Goal: Task Accomplishment & Management: Manage account settings

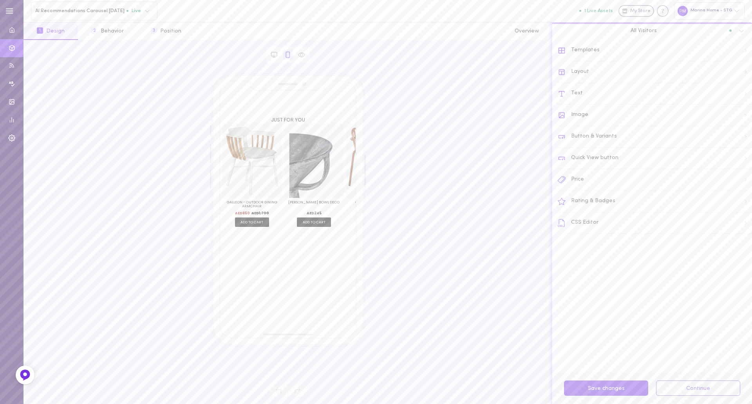
drag, startPoint x: 86, startPoint y: 5, endPoint x: 81, endPoint y: 123, distance: 117.2
click at [81, 123] on div "JUST FOR YOU Galleon - Outdoor Dining Armchair The remarkable Galleon Outdoor D…" at bounding box center [287, 224] width 515 height 300
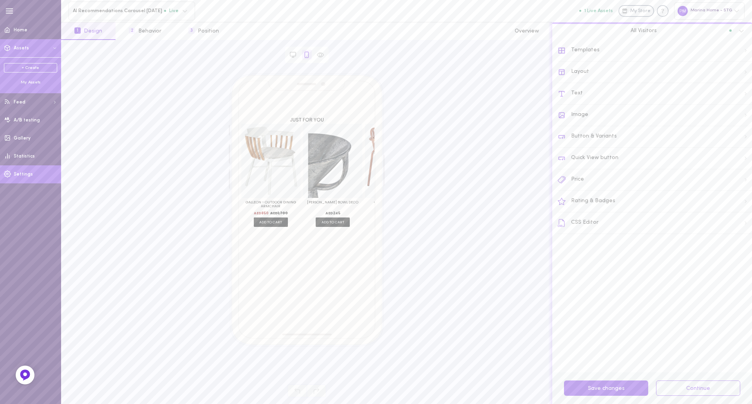
click at [22, 176] on span "Settings" at bounding box center [23, 174] width 19 height 5
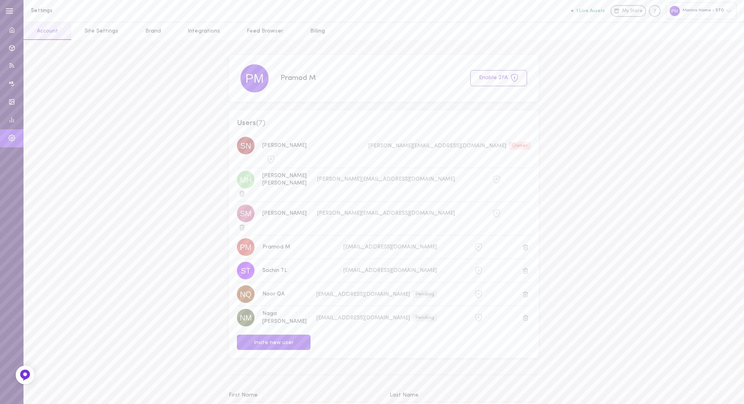
click at [203, 32] on link "Integrations" at bounding box center [203, 31] width 59 height 18
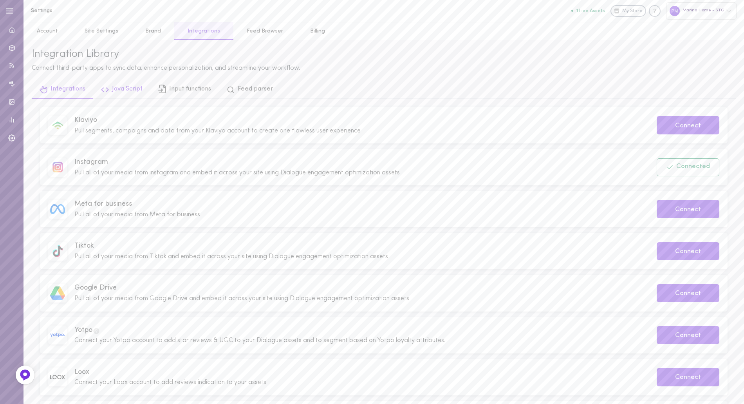
click at [118, 94] on link "Java Script" at bounding box center [121, 90] width 57 height 18
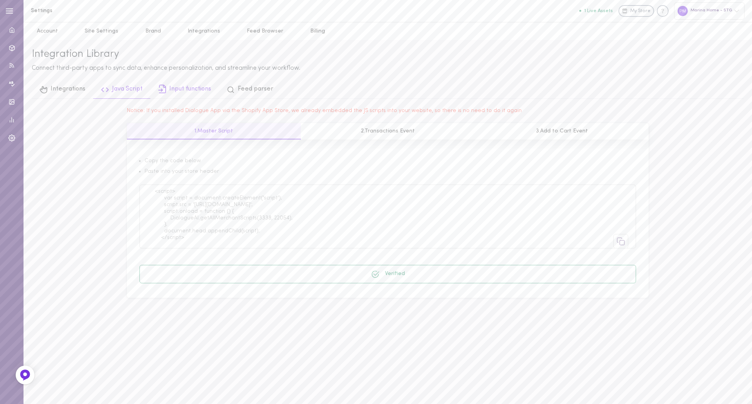
click at [179, 94] on link "Input functions" at bounding box center [184, 90] width 69 height 18
click at [256, 177] on div at bounding box center [469, 243] width 505 height 138
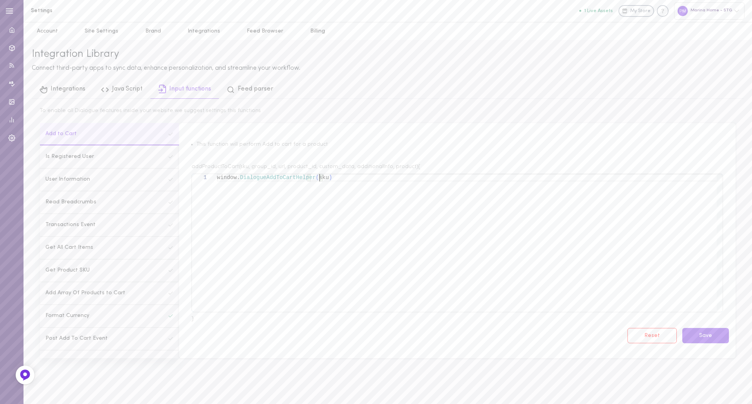
scroll to position [0, 102]
click at [312, 232] on div "window. DialogueAddToCartHelper ( sku )" at bounding box center [469, 243] width 505 height 138
type textarea "window.DialogueAddToCartHelper(sku)"
click at [705, 334] on button "Save" at bounding box center [705, 335] width 47 height 15
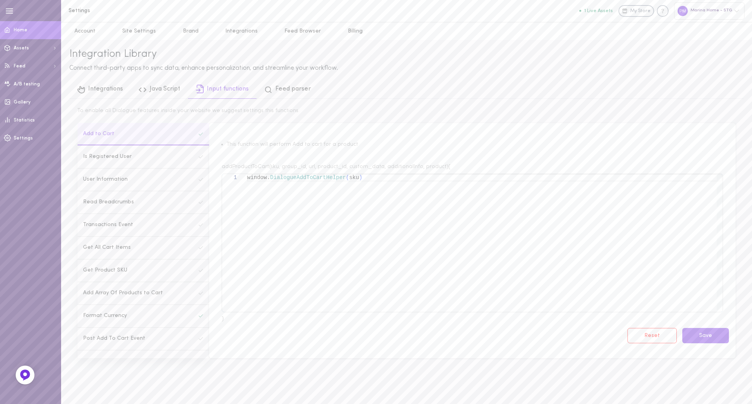
click at [5, 30] on icon at bounding box center [7, 29] width 4 height 5
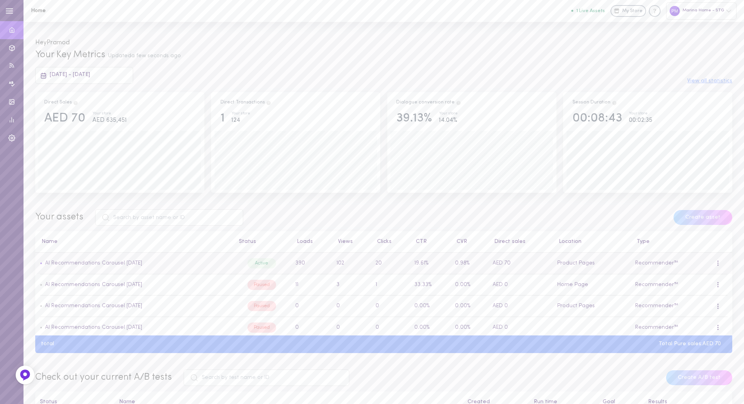
click at [717, 264] on span at bounding box center [717, 262] width 1 height 1
click at [671, 297] on div "Edit" at bounding box center [677, 299] width 70 height 18
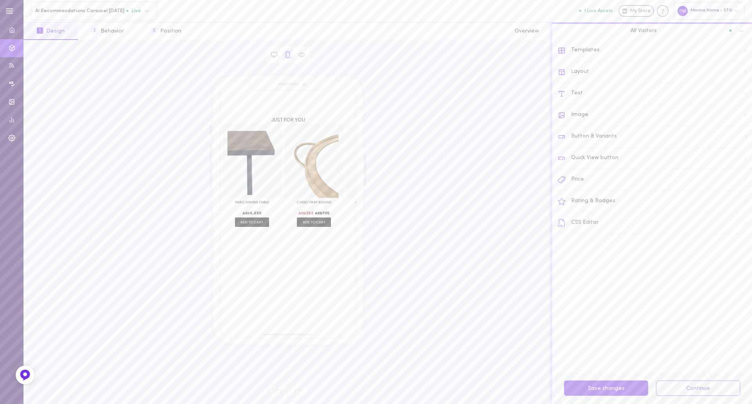
click at [617, 138] on div "Button & Variants" at bounding box center [655, 137] width 194 height 22
